Goal: Information Seeking & Learning: Learn about a topic

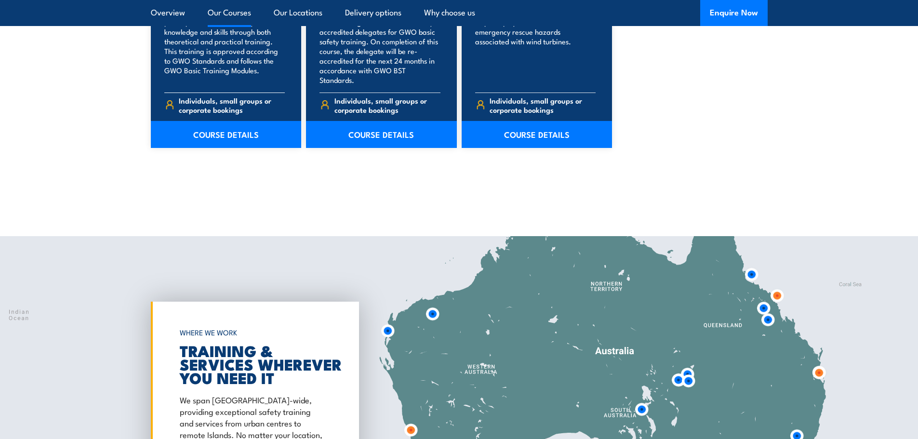
scroll to position [961, 0]
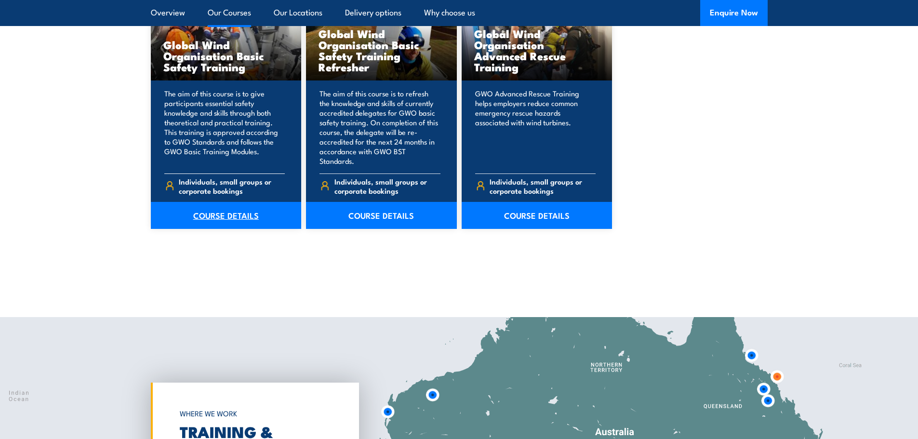
click at [225, 206] on link "COURSE DETAILS" at bounding box center [226, 215] width 151 height 27
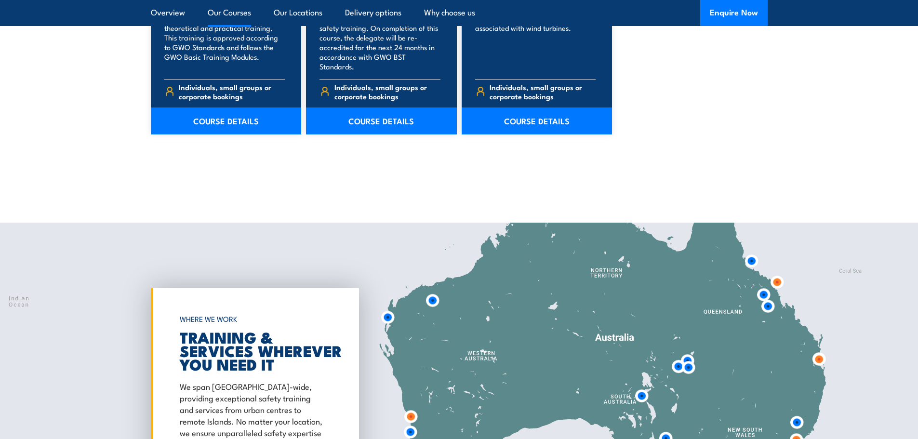
scroll to position [1202, 0]
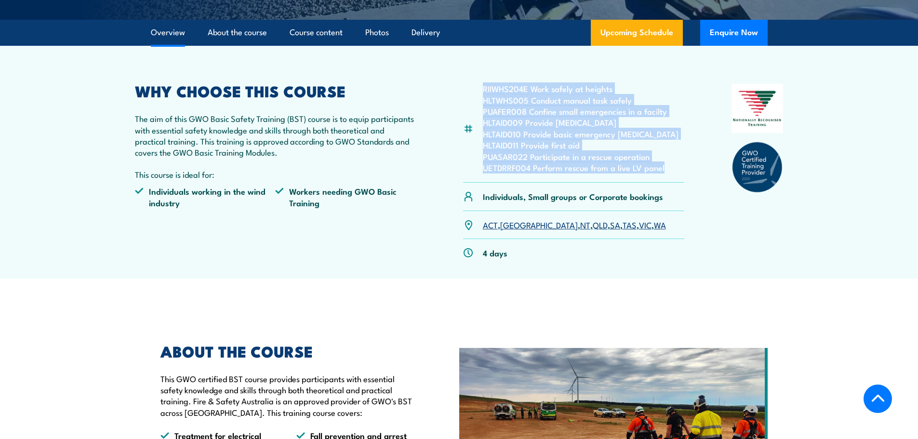
drag, startPoint x: 661, startPoint y: 172, endPoint x: 477, endPoint y: 69, distance: 210.6
click at [477, 69] on article "RIIWHS204E Work safely at heights HLTWHS005 Conduct manual task safely PUAFER00…" at bounding box center [459, 162] width 675 height 232
copy ul "RIIWHS204E Work safely at heights HLTWHS005 Conduct manual task safely PUAFER00…"
